Goal: Transaction & Acquisition: Purchase product/service

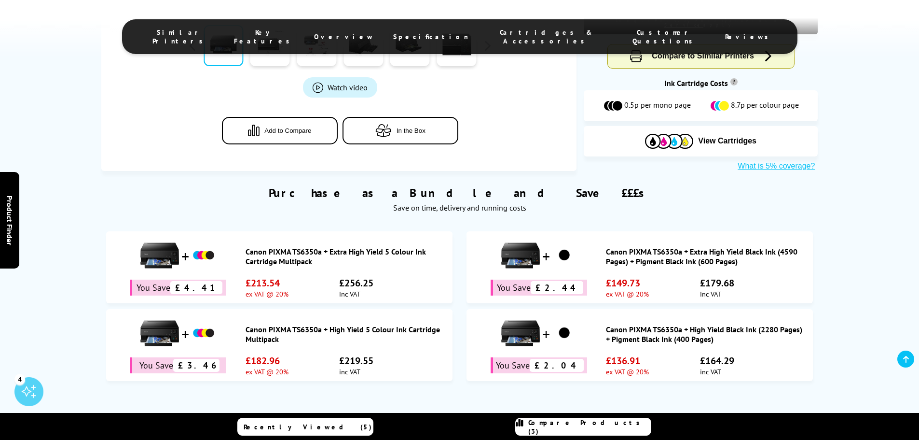
scroll to position [313, 0]
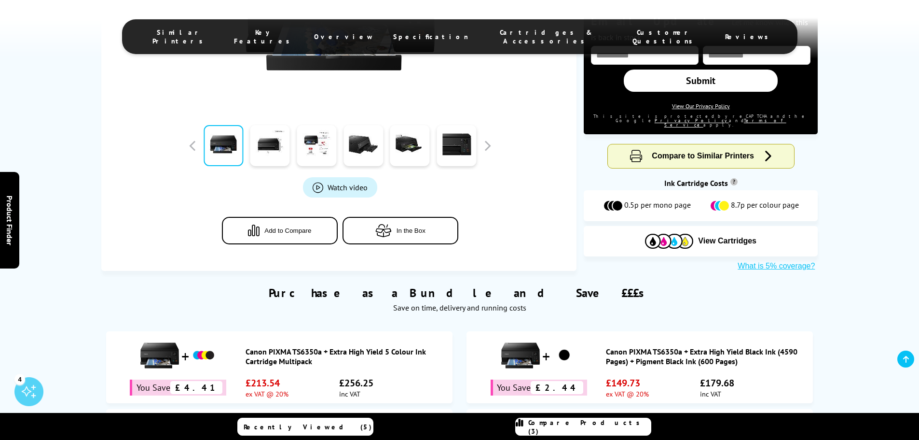
click at [571, 422] on span "Compare Products (3)" at bounding box center [590, 426] width 123 height 17
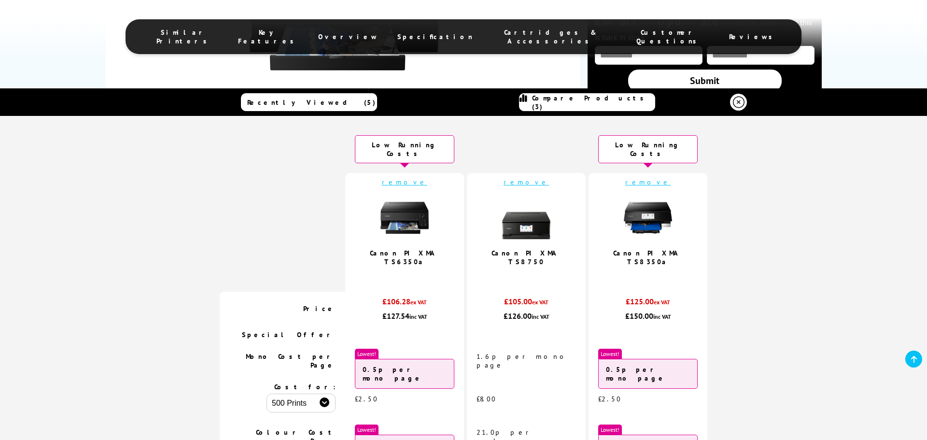
click at [633, 173] on td "remove Canon PIXMA TS8350a 5.0 / 5" at bounding box center [647, 232] width 119 height 119
click at [637, 178] on link "remove" at bounding box center [647, 182] width 45 height 9
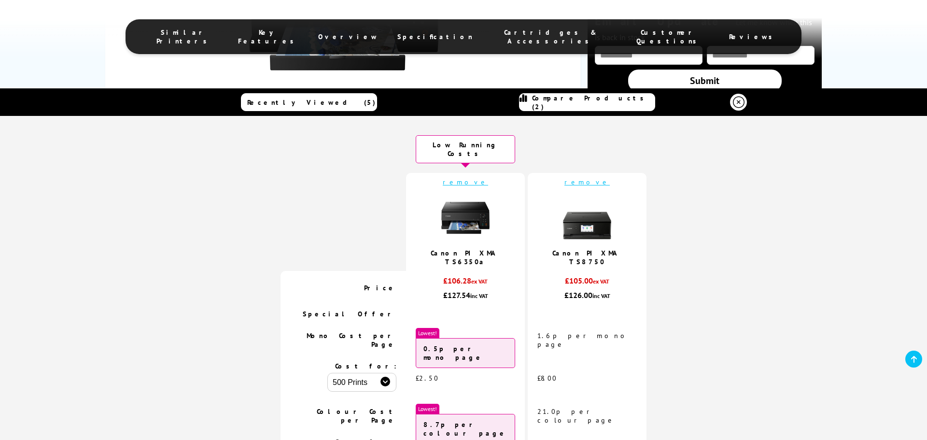
click at [581, 178] on link "remove" at bounding box center [586, 182] width 45 height 9
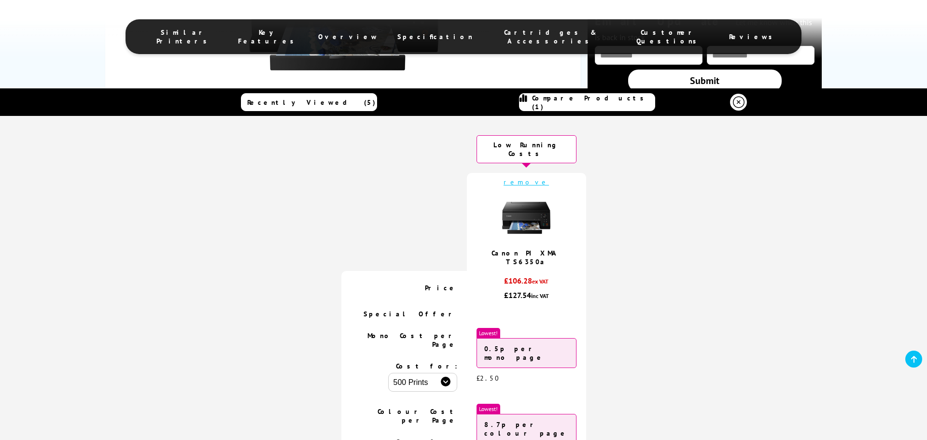
click at [735, 97] on icon at bounding box center [739, 103] width 12 height 12
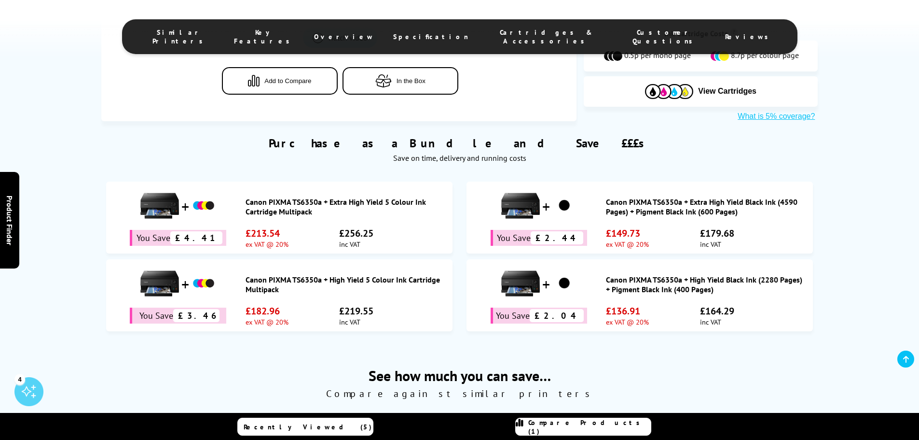
scroll to position [409, 0]
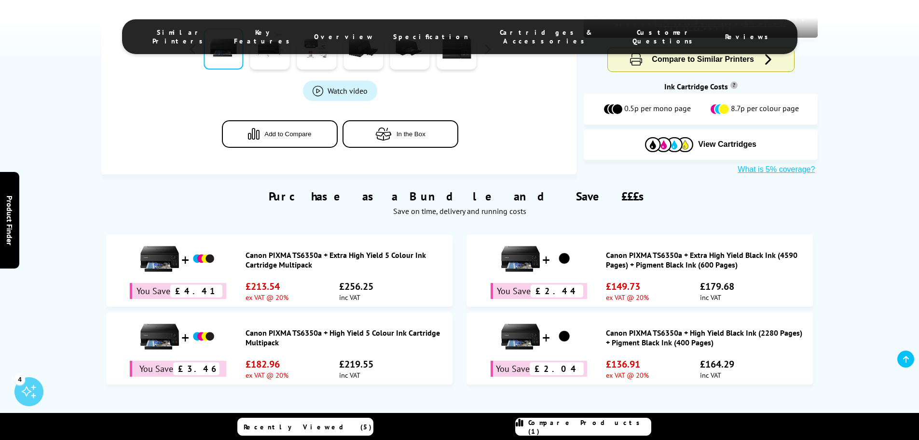
click at [289, 250] on link "Canon PIXMA TS6350a + Extra High Yield 5 Colour Ink Cartridge Multipack" at bounding box center [347, 259] width 202 height 19
